Goal: Transaction & Acquisition: Purchase product/service

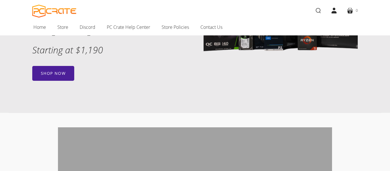
scroll to position [121, 0]
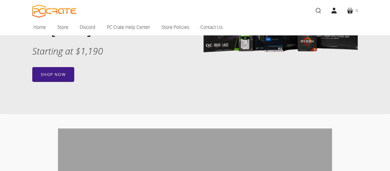
click at [62, 78] on link "Shop now" at bounding box center [53, 74] width 42 height 15
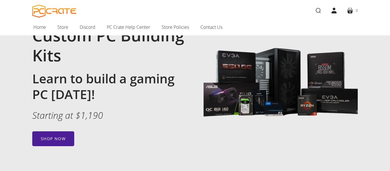
click at [63, 131] on div "Custom PC Building Kits Learn to build a gaming PC today! Starting at $1,190 Sh…" at bounding box center [113, 85] width 163 height 121
click at [250, 92] on img at bounding box center [281, 85] width 154 height 154
click at [70, 141] on link "Shop now" at bounding box center [53, 138] width 42 height 15
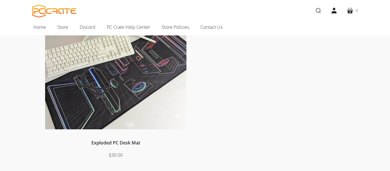
scroll to position [92, 0]
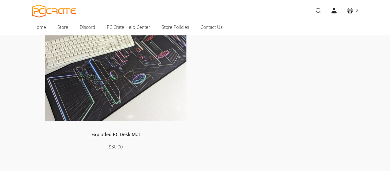
click at [122, 137] on link "Exploded PC Desk Mat" at bounding box center [115, 134] width 49 height 6
